Goal: Unclear: Browse casually

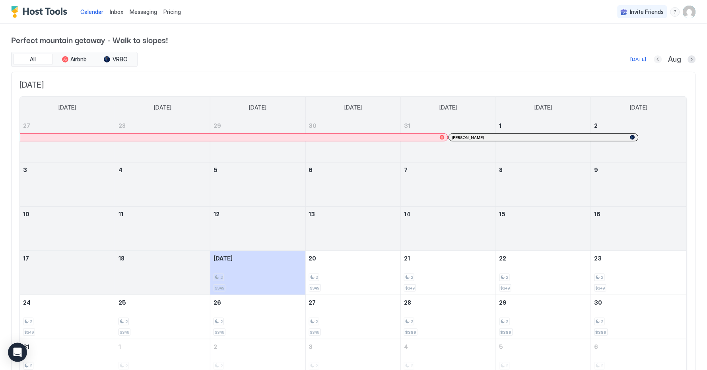
click at [659, 60] on button "Previous month" at bounding box center [658, 59] width 8 height 8
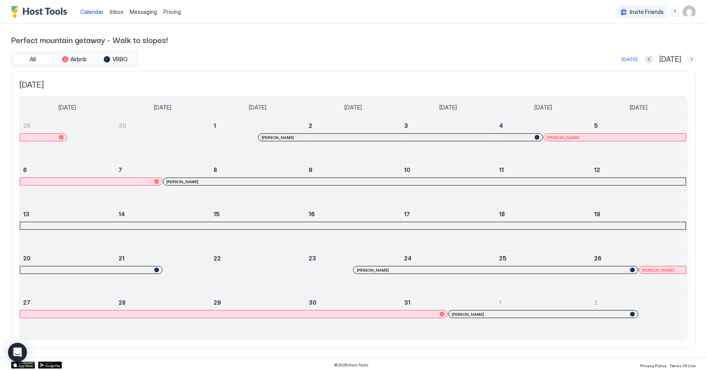
click at [694, 60] on button "Next month" at bounding box center [692, 59] width 8 height 8
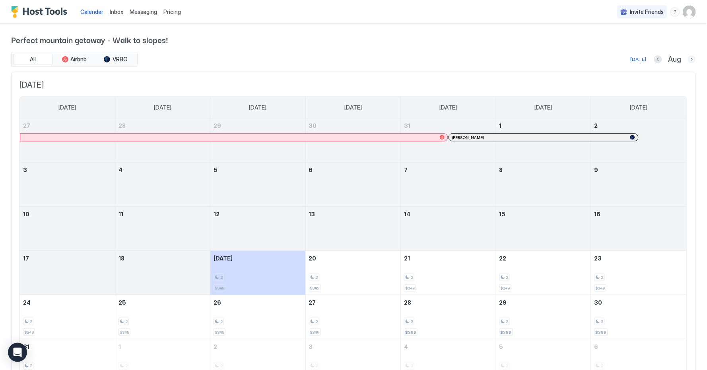
click at [693, 62] on button "Next month" at bounding box center [692, 59] width 8 height 8
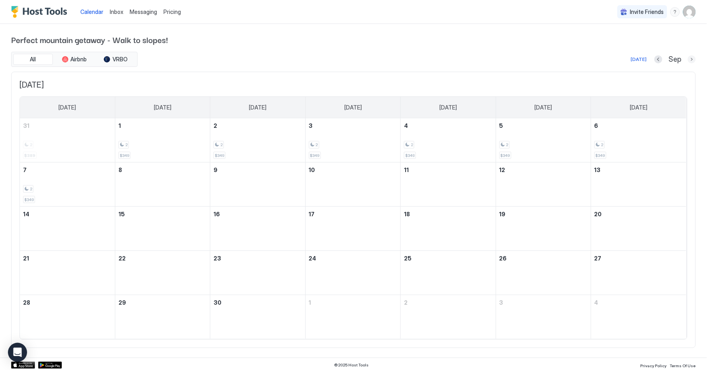
click at [693, 62] on button "Next month" at bounding box center [692, 59] width 8 height 8
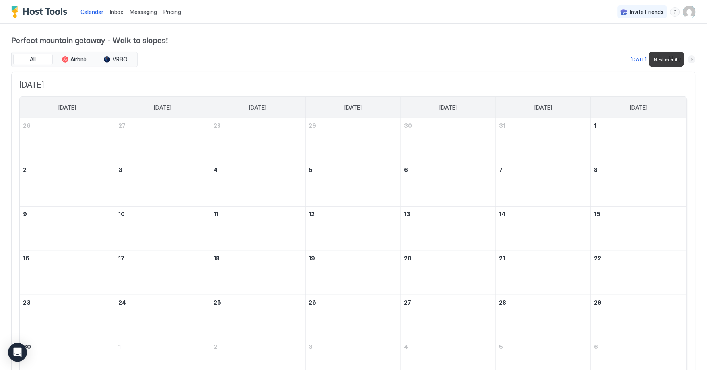
click at [693, 62] on button "Next month" at bounding box center [692, 59] width 8 height 8
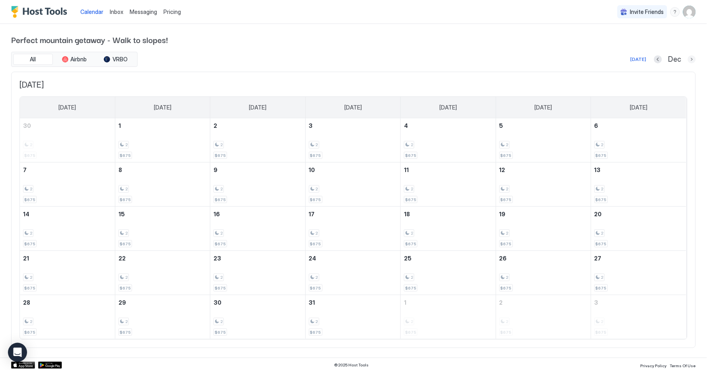
click at [693, 57] on button "Next month" at bounding box center [692, 59] width 8 height 8
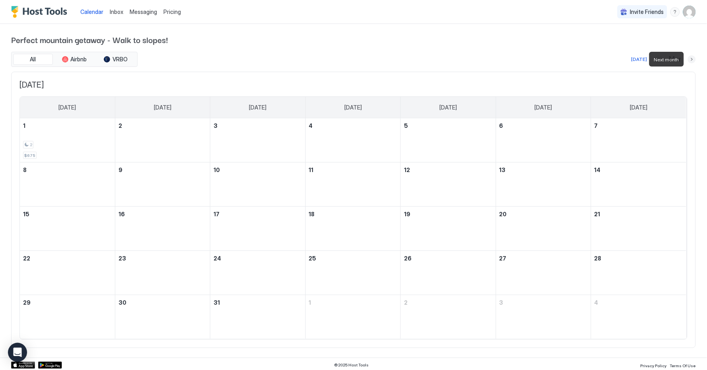
click at [693, 57] on button "Next month" at bounding box center [692, 59] width 8 height 8
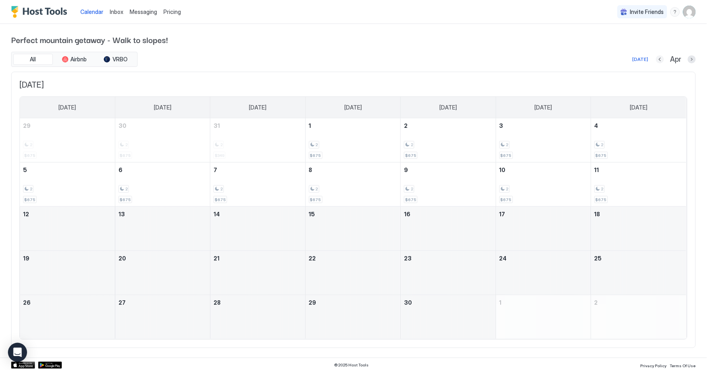
click at [660, 60] on button "Previous month" at bounding box center [660, 59] width 8 height 8
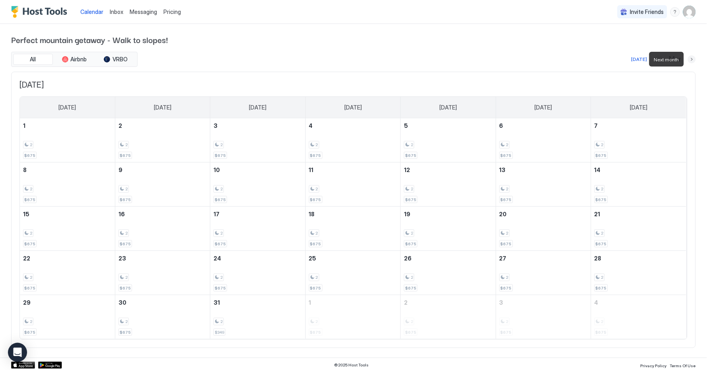
click at [691, 60] on button "Next month" at bounding box center [692, 59] width 8 height 8
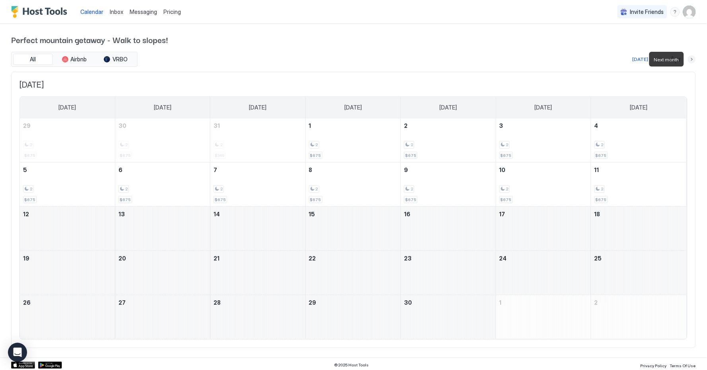
click at [691, 60] on button "Next month" at bounding box center [692, 59] width 8 height 8
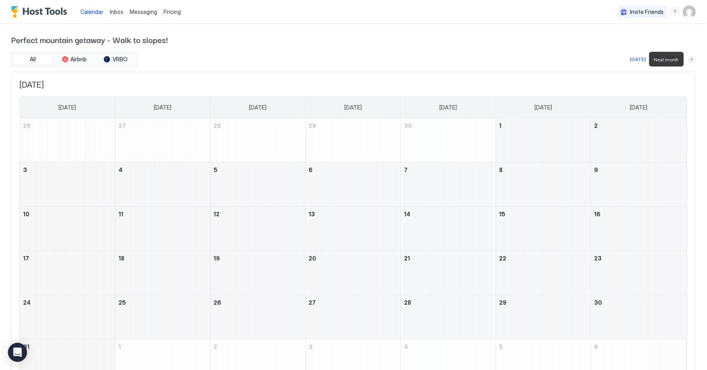
click at [691, 60] on button "Next month" at bounding box center [692, 59] width 8 height 8
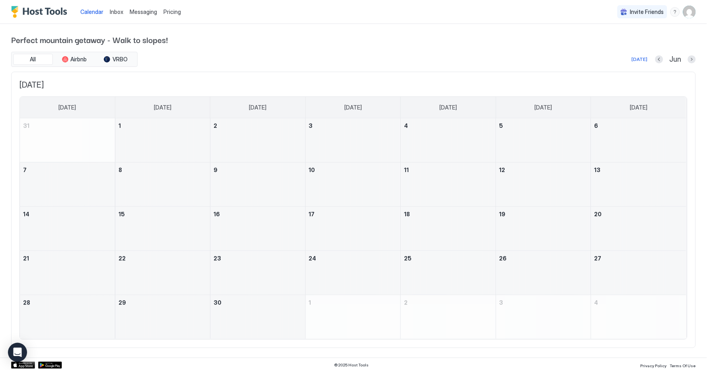
click at [695, 62] on div at bounding box center [692, 59] width 8 height 8
click at [691, 59] on button "Next month" at bounding box center [692, 59] width 8 height 8
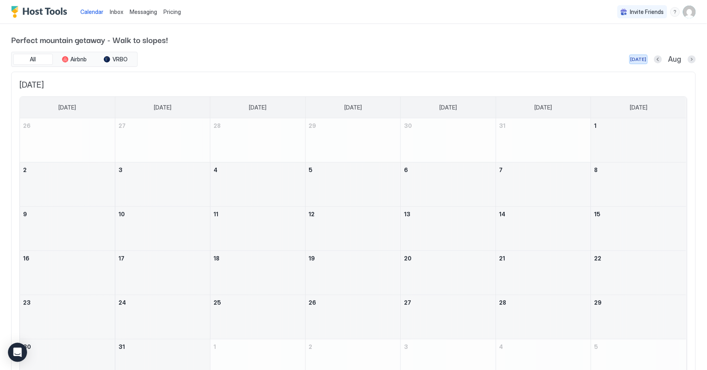
click at [638, 56] on div "[DATE]" at bounding box center [639, 59] width 16 height 7
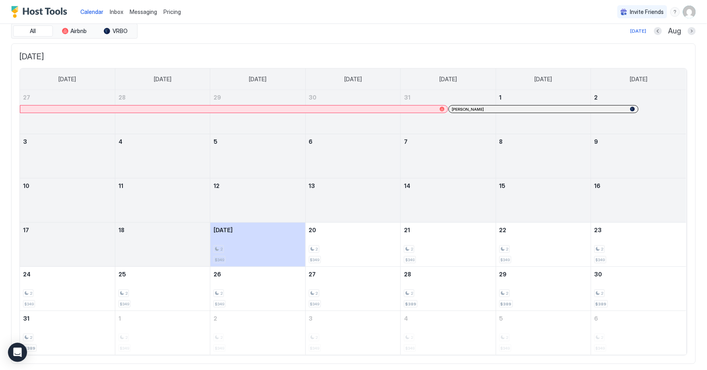
scroll to position [19, 0]
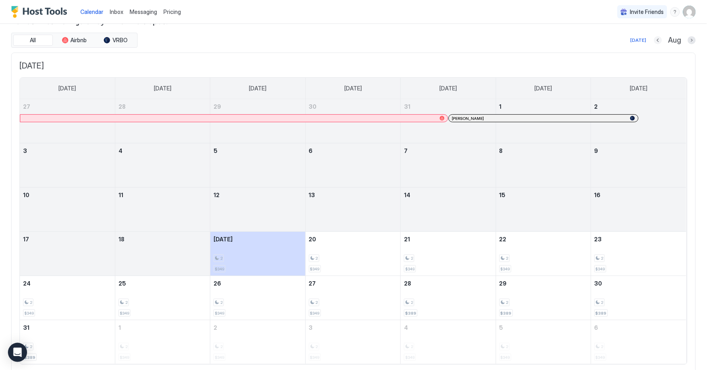
click at [660, 43] on button "Previous month" at bounding box center [658, 40] width 8 height 8
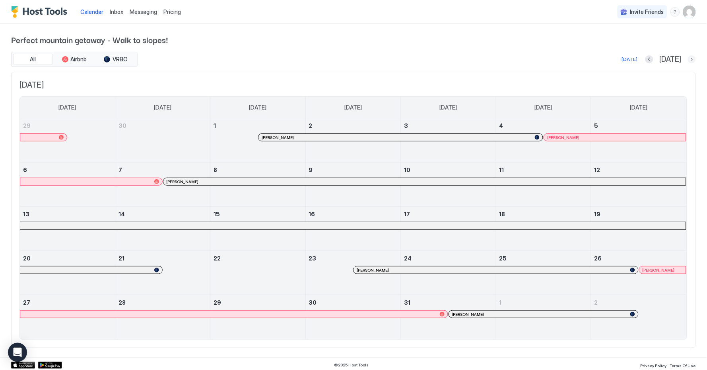
click at [694, 60] on button "Next month" at bounding box center [692, 59] width 8 height 8
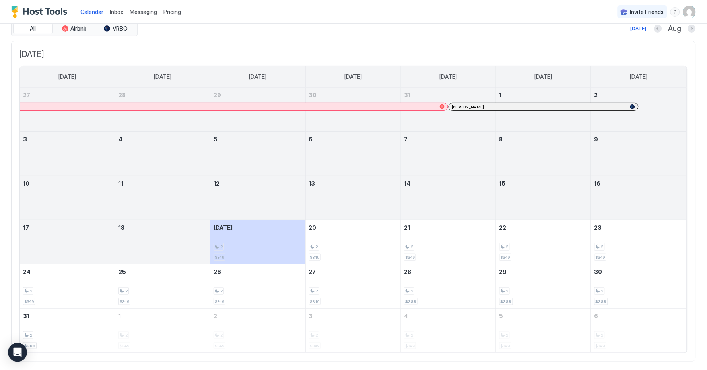
scroll to position [25, 0]
